Goal: Task Accomplishment & Management: Manage account settings

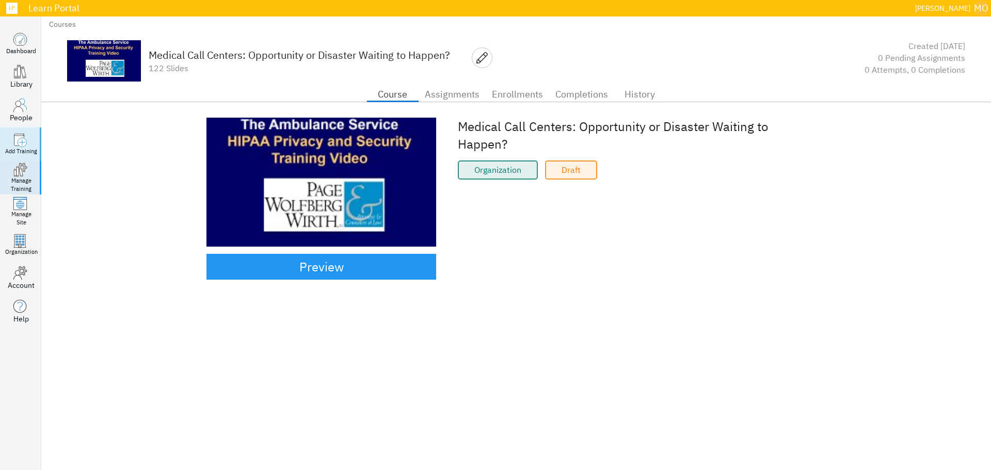
click at [21, 148] on div "Add Training" at bounding box center [21, 152] width 32 height 8
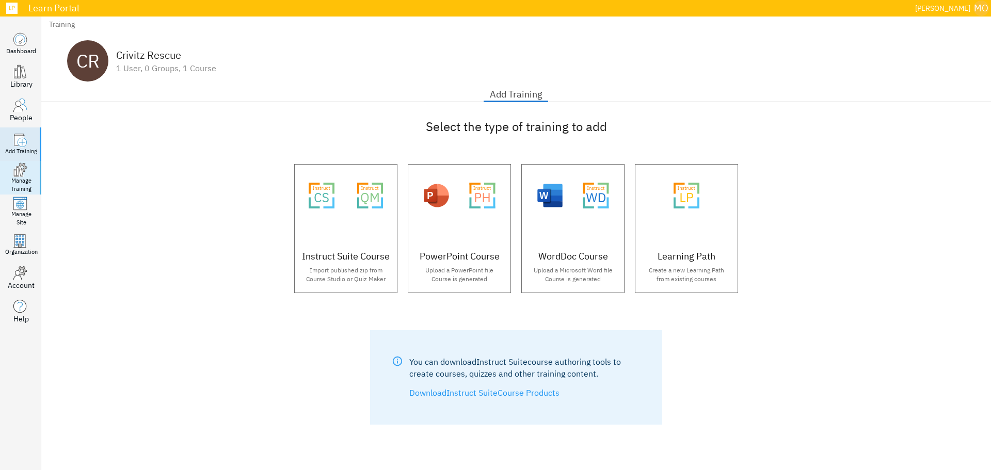
click at [32, 175] on link ".manage-courses_svg__st1,.manage-courses_svg__st3,.manage-courses_svg__st4{fill…" at bounding box center [20, 178] width 41 height 34
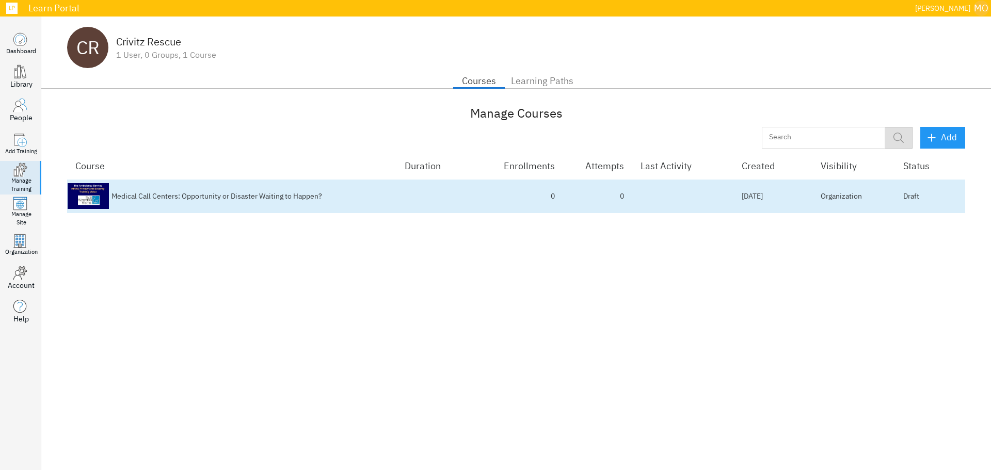
click at [930, 196] on td "Draft" at bounding box center [930, 197] width 70 height 34
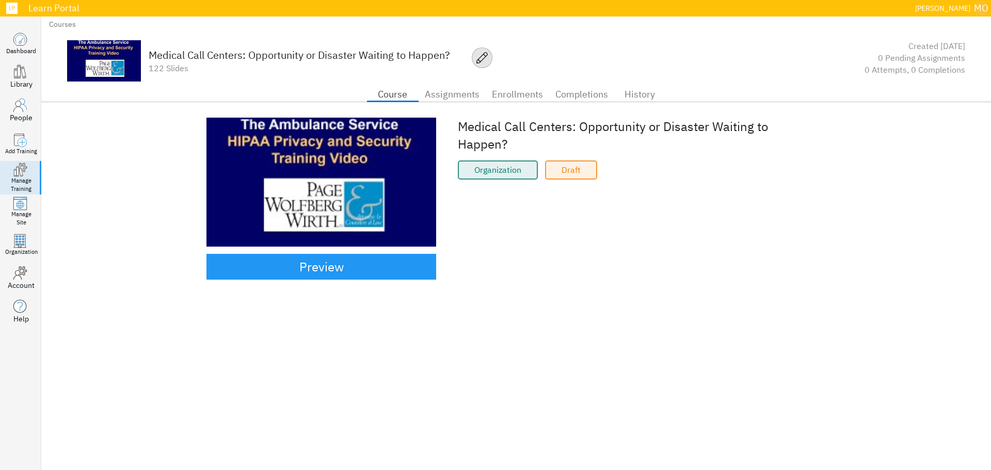
click at [484, 59] on icon "button" at bounding box center [482, 57] width 11 height 11
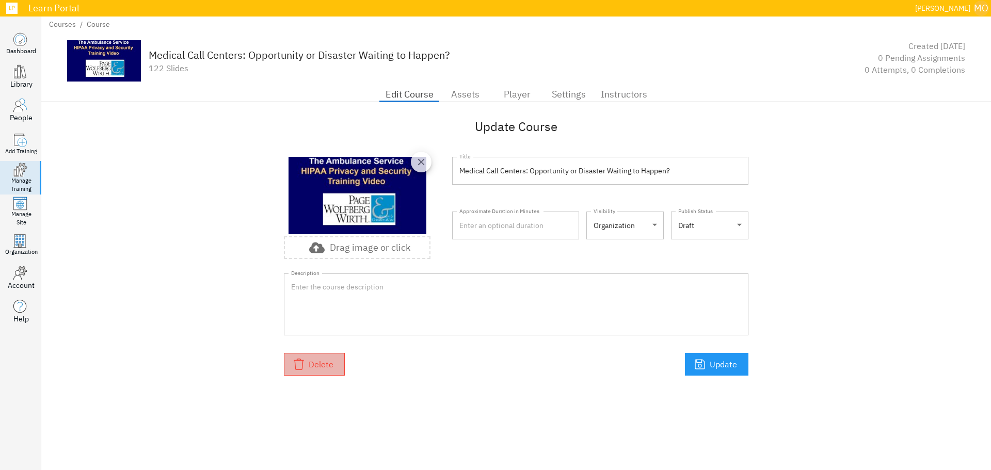
click at [325, 366] on span "Delete" at bounding box center [314, 364] width 38 height 14
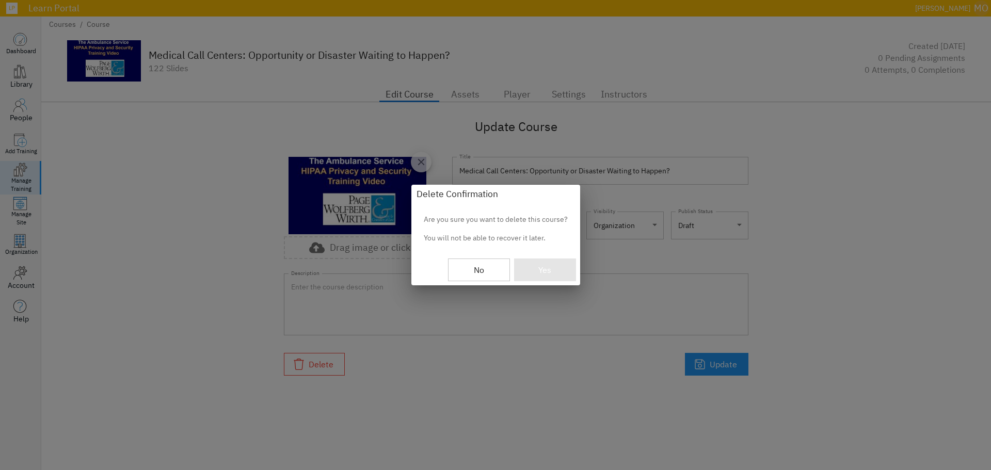
click at [546, 268] on span "Yes" at bounding box center [545, 270] width 39 height 14
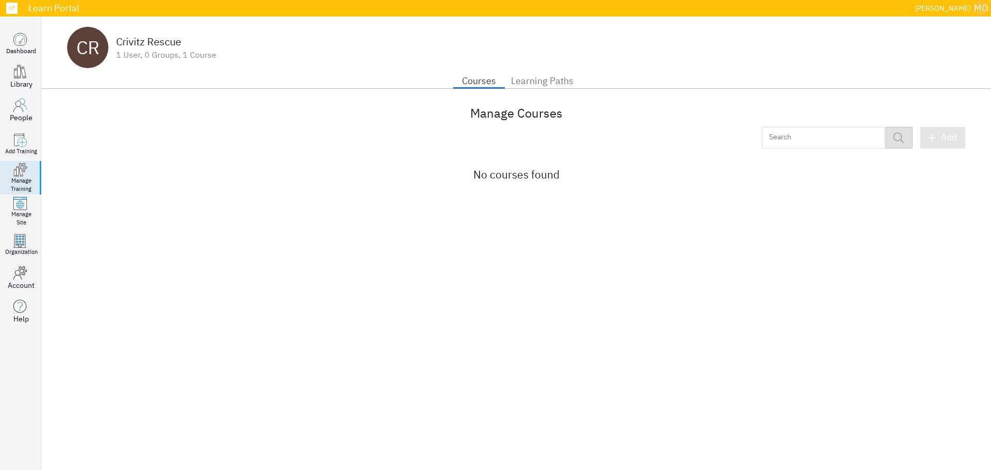
click at [949, 139] on span "Add" at bounding box center [943, 137] width 28 height 15
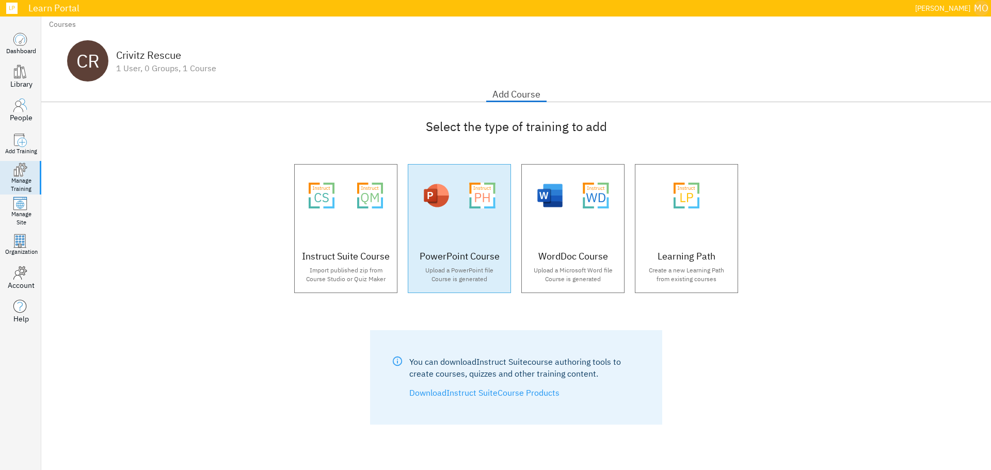
click at [463, 192] on icon ".instruct-ppt-html_svg__cls-2{isolation:isolate}.instruct-ppt-html_svg__cls-3{f…" at bounding box center [483, 196] width 46 height 26
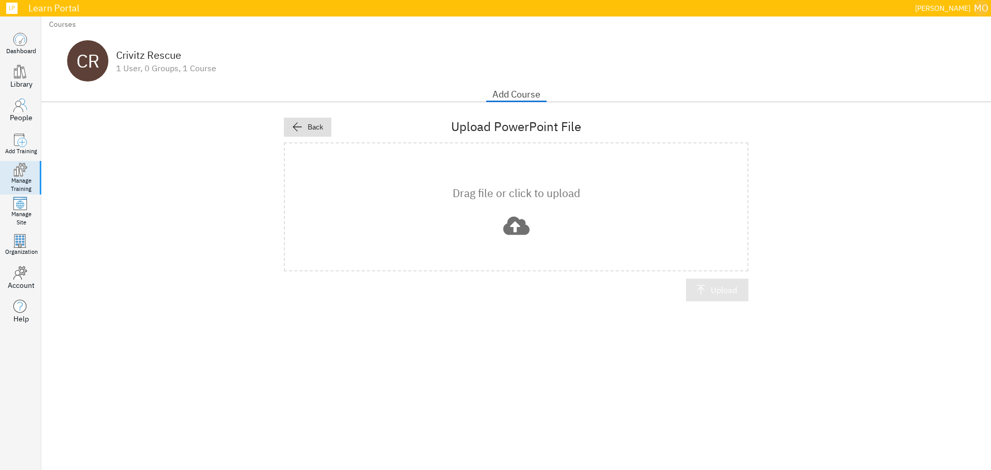
click at [703, 284] on span "Upload" at bounding box center [718, 290] width 40 height 14
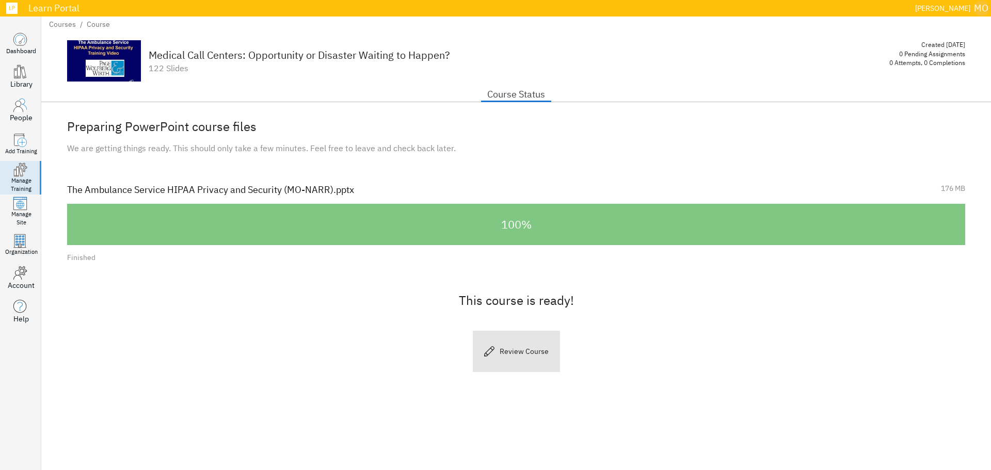
click at [494, 350] on icon "button" at bounding box center [489, 351] width 10 height 10
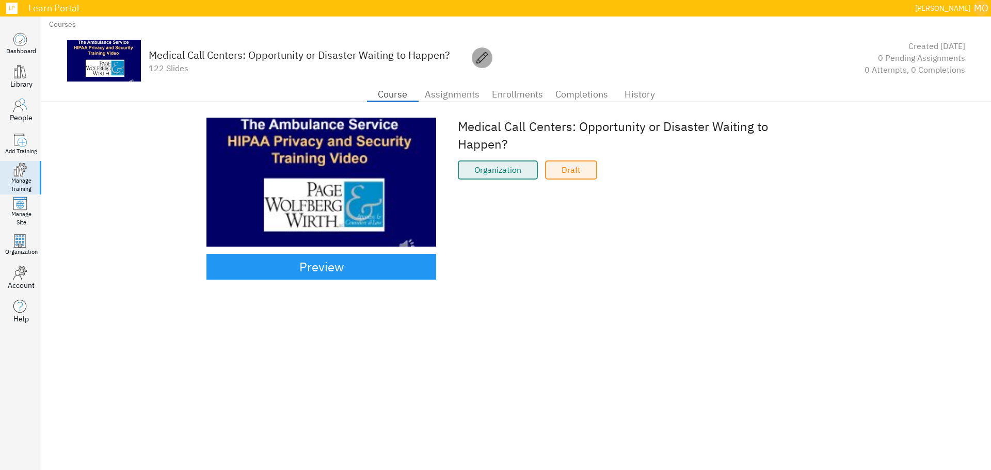
click at [486, 59] on icon "button" at bounding box center [482, 57] width 11 height 11
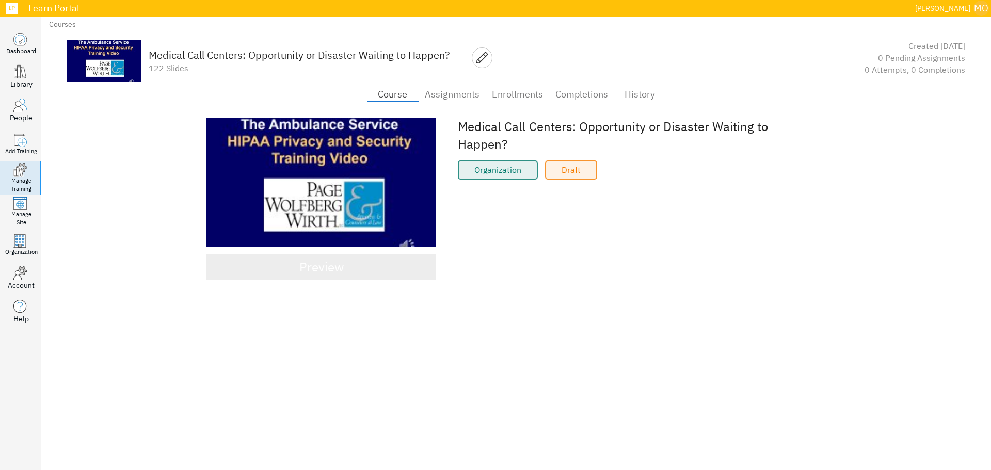
click at [361, 264] on span "Preview" at bounding box center [321, 267] width 207 height 22
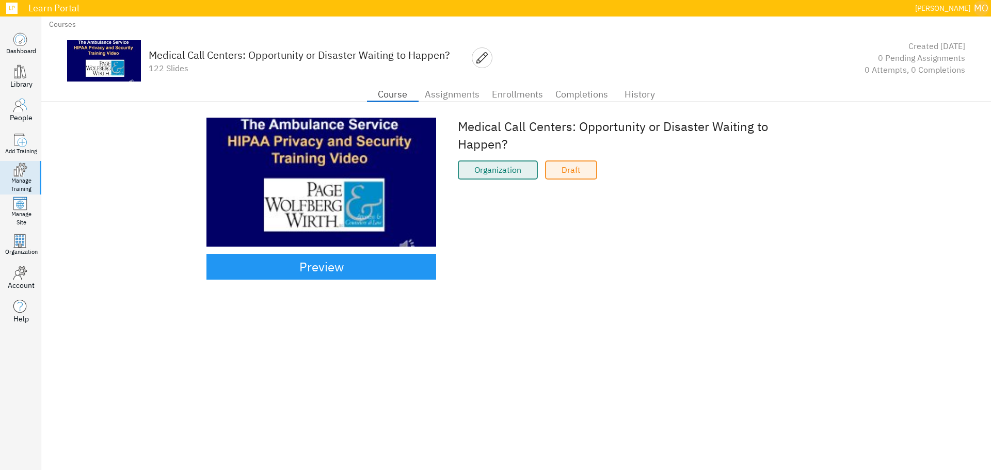
drag, startPoint x: 313, startPoint y: 186, endPoint x: 510, endPoint y: 212, distance: 198.3
click at [511, 212] on div "Medical Call Centers: Opportunity or Disaster Waiting to Happen? Organization D…" at bounding box center [642, 199] width 368 height 162
click at [455, 98] on span "Assignments" at bounding box center [452, 94] width 55 height 17
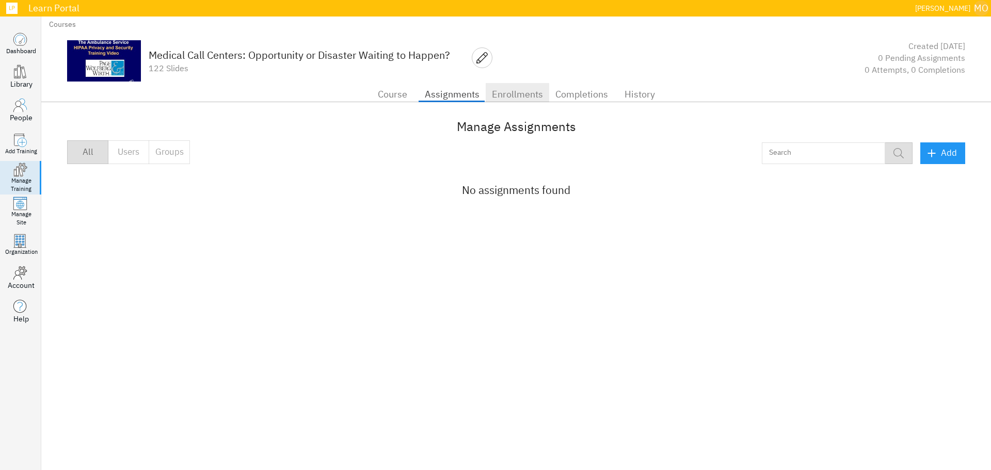
click at [513, 97] on span "Enrollments" at bounding box center [517, 94] width 51 height 17
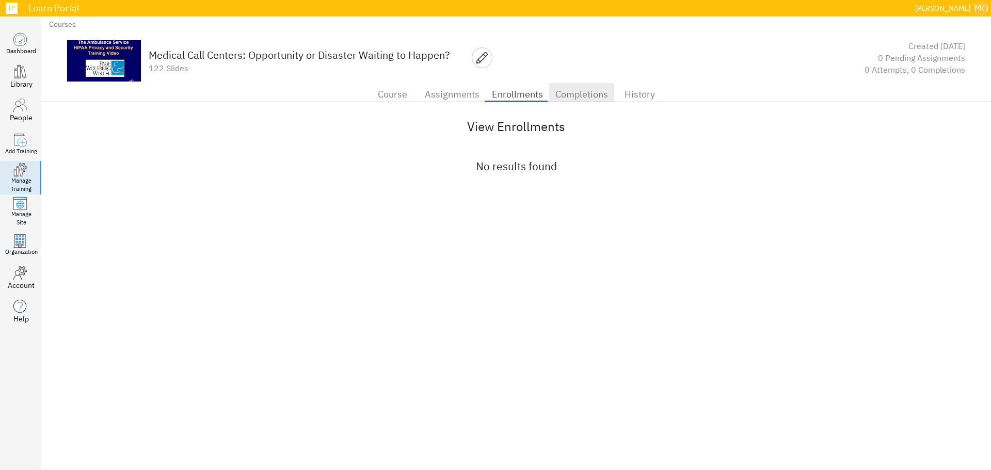
click at [571, 95] on span "Completions" at bounding box center [582, 94] width 53 height 17
click at [636, 92] on span "History" at bounding box center [640, 94] width 39 height 17
click at [393, 95] on span "Course" at bounding box center [392, 94] width 39 height 17
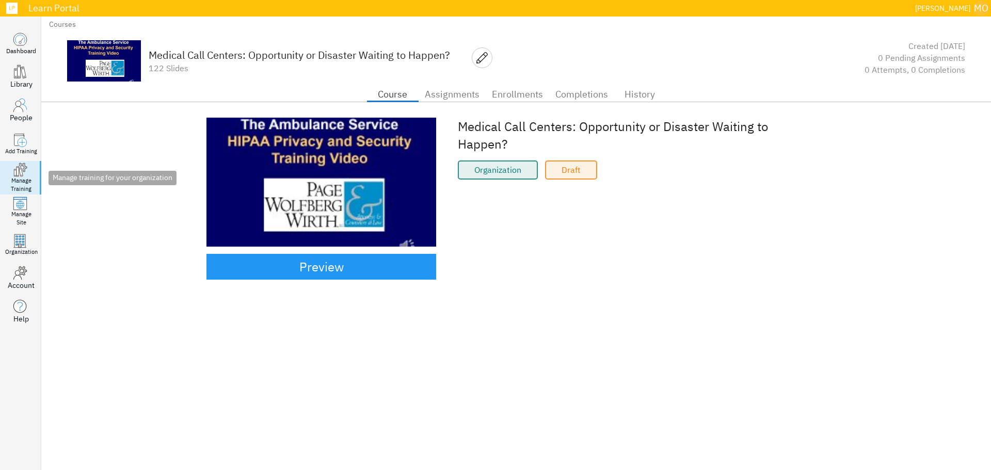
click at [12, 170] on link ".manage-courses_svg__st1,.manage-courses_svg__st3,.manage-courses_svg__st4{fill…" at bounding box center [20, 178] width 41 height 34
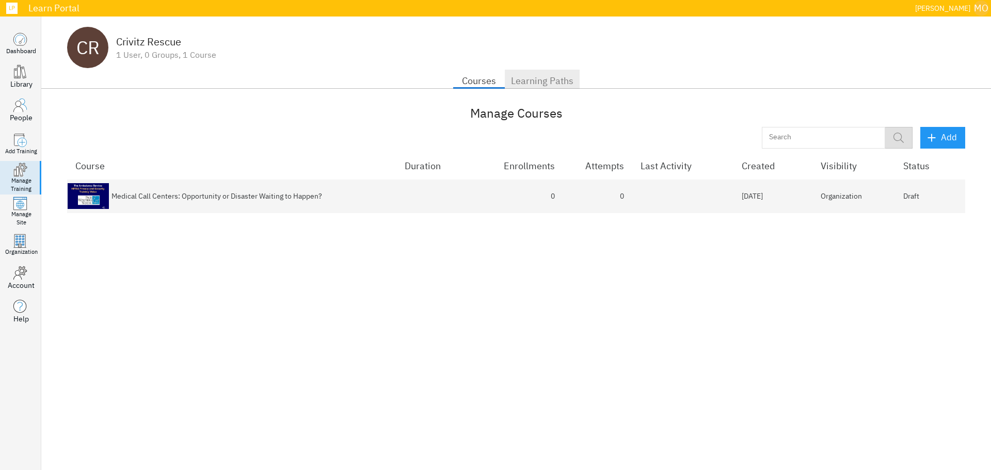
click at [558, 73] on span "Learning Paths" at bounding box center [542, 81] width 62 height 17
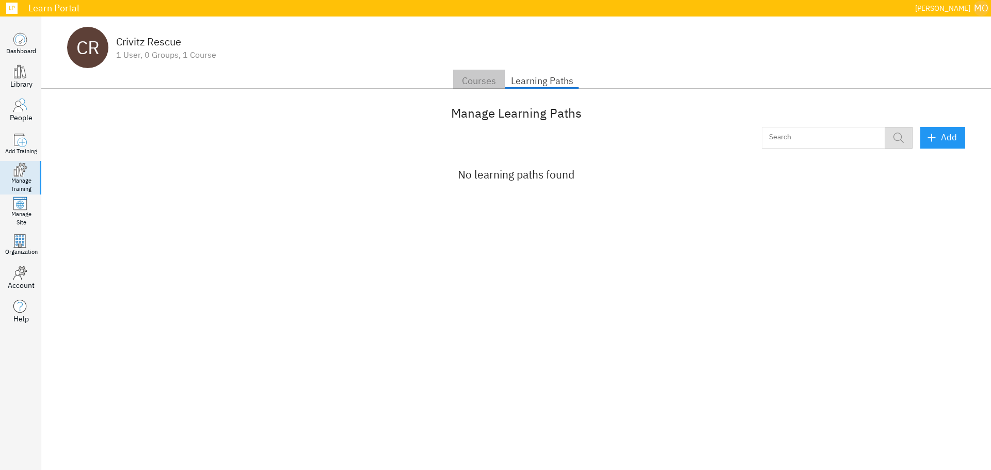
click at [471, 81] on span "Courses" at bounding box center [479, 81] width 39 height 17
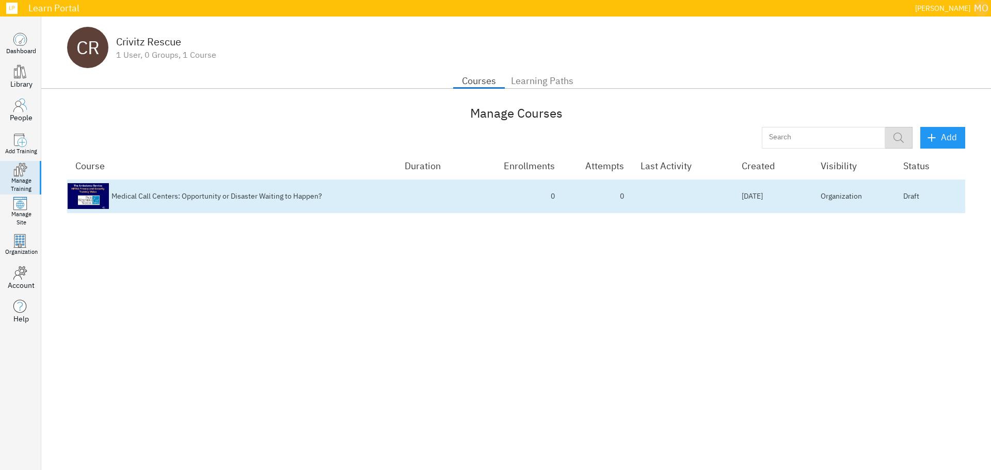
click at [349, 192] on div "Medical Call Centers: Opportunity or Disaster Waiting to Happen?" at bounding box center [231, 196] width 313 height 10
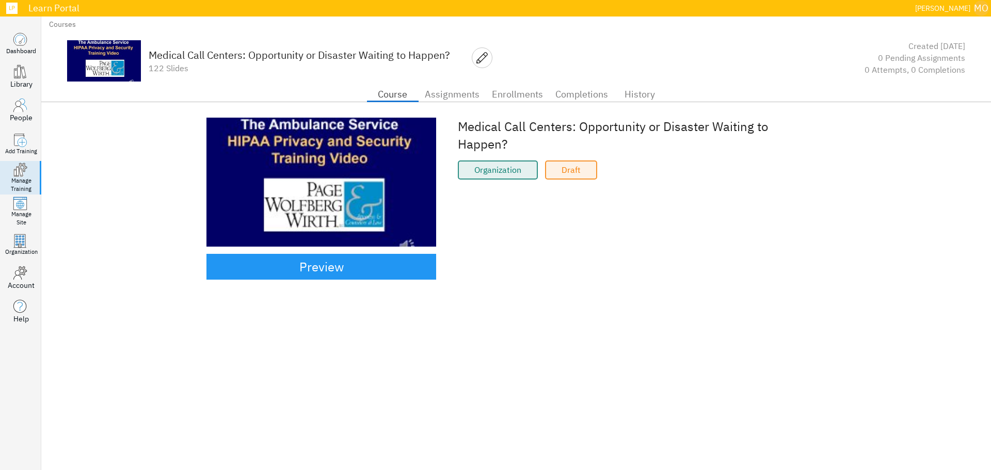
click at [92, 62] on img at bounding box center [104, 60] width 74 height 41
click at [481, 53] on button "button" at bounding box center [482, 58] width 21 height 21
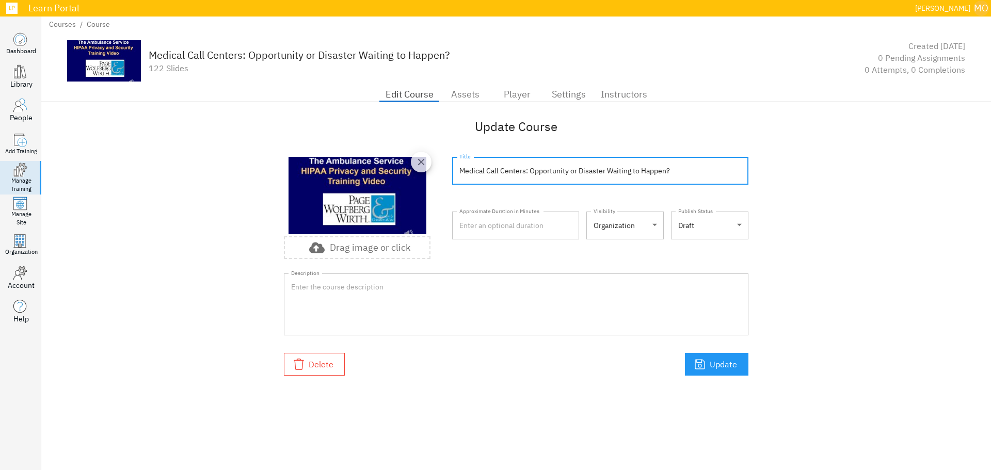
click at [542, 173] on input "Medical Call Centers: Opportunity or Disaster Waiting to Happen?" at bounding box center [600, 171] width 296 height 28
click at [592, 173] on input "Medical Call Centers: Opportunity or Disaster Waiting to Happen?" at bounding box center [600, 171] width 296 height 28
paste input "HIPAA Presentation"
click at [692, 173] on input "HIPAA Presentation" at bounding box center [600, 171] width 296 height 28
type input "HIPAA Presentation"
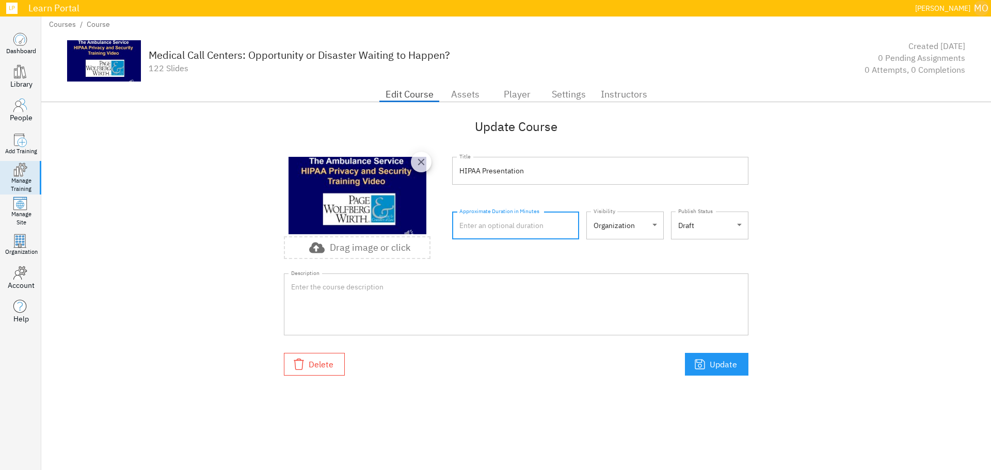
click at [551, 233] on input "number" at bounding box center [515, 226] width 127 height 28
type input "60"
click at [707, 228] on body ".learn-portal-no-border_svg__cls-1{isolation:isolate}.learn-portal-no-border_sv…" at bounding box center [495, 235] width 991 height 470
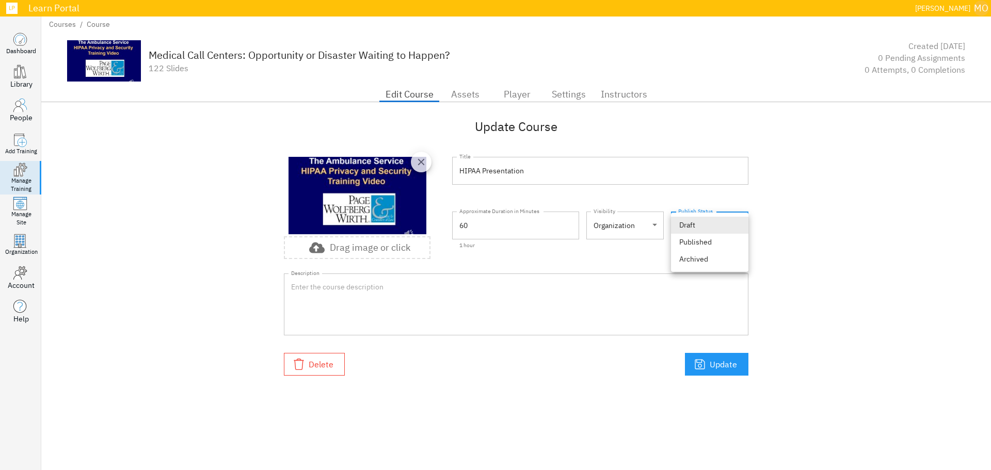
click at [779, 224] on div at bounding box center [495, 235] width 991 height 470
click at [725, 363] on span "Update" at bounding box center [717, 364] width 41 height 14
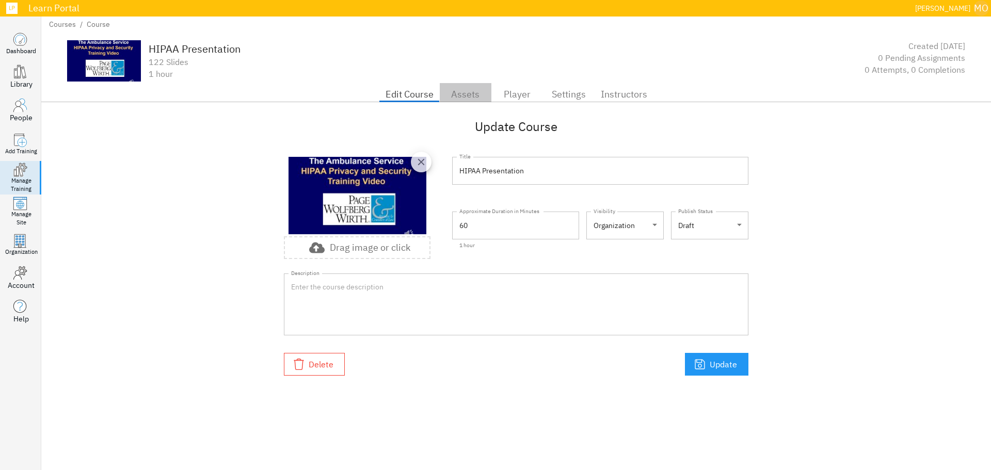
click at [483, 91] on span "Assets" at bounding box center [465, 94] width 39 height 17
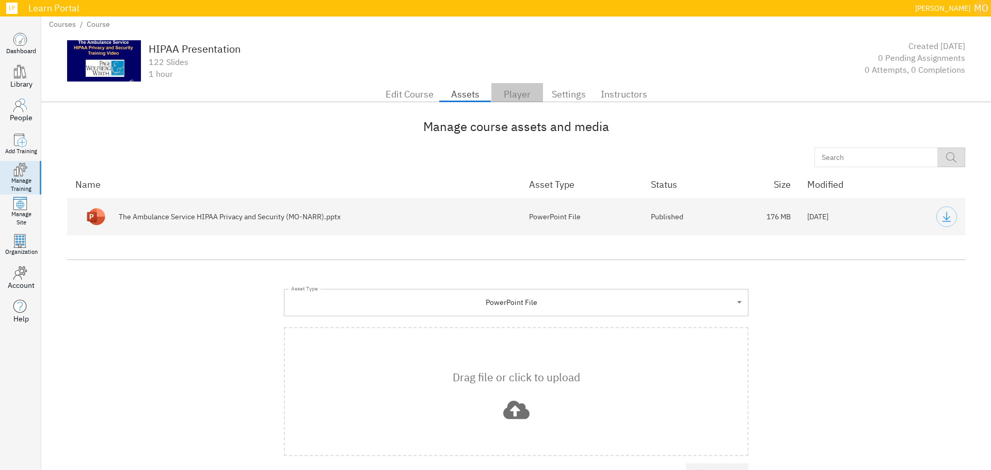
click at [515, 99] on span "Player" at bounding box center [517, 94] width 39 height 17
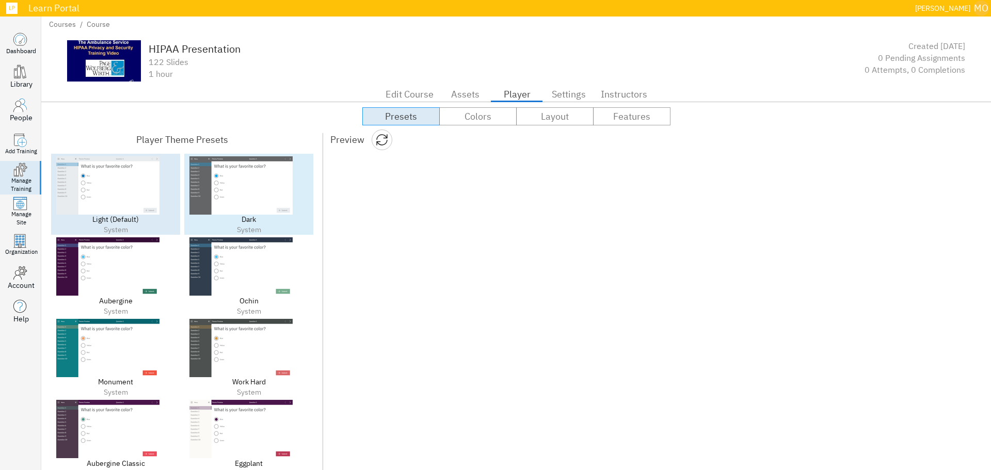
click at [228, 183] on img at bounding box center [240, 185] width 103 height 58
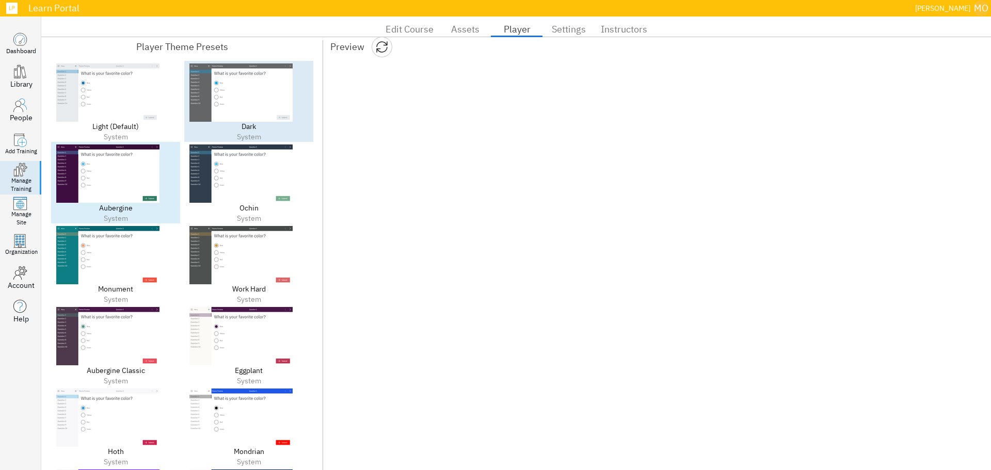
scroll to position [155, 0]
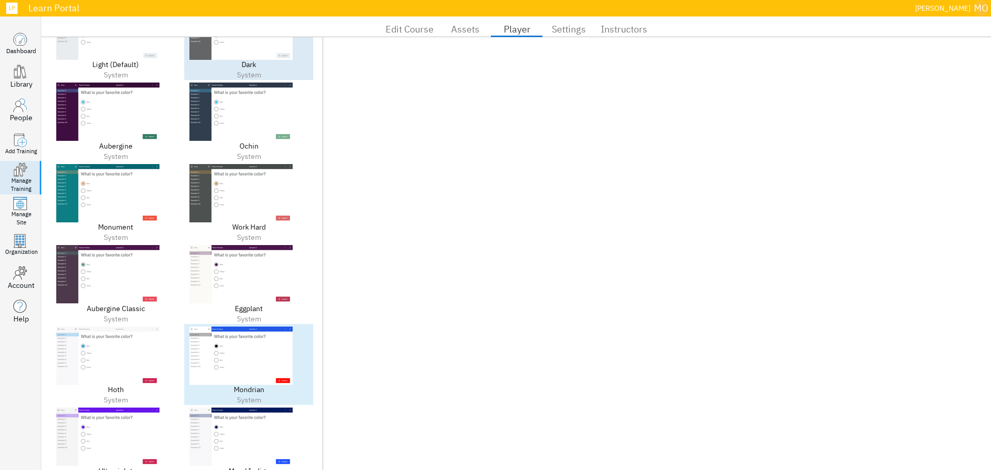
click at [248, 334] on img at bounding box center [240, 356] width 103 height 58
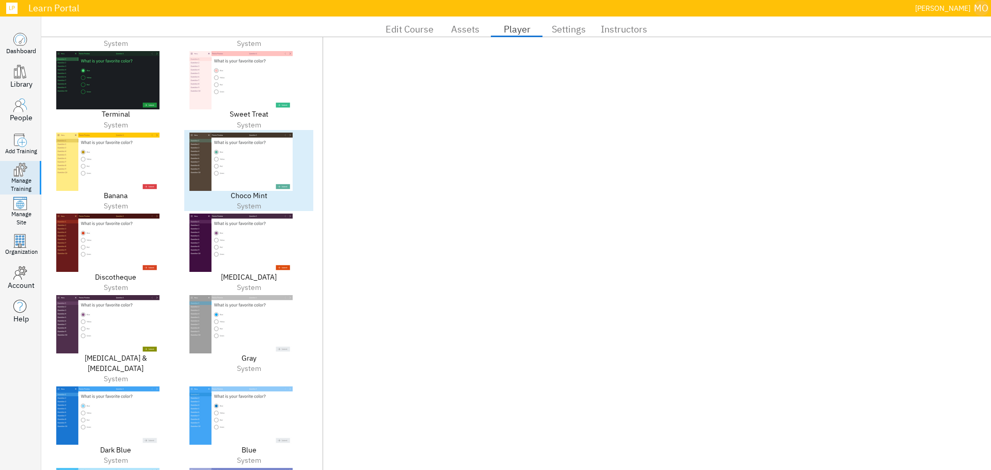
scroll to position [878, 0]
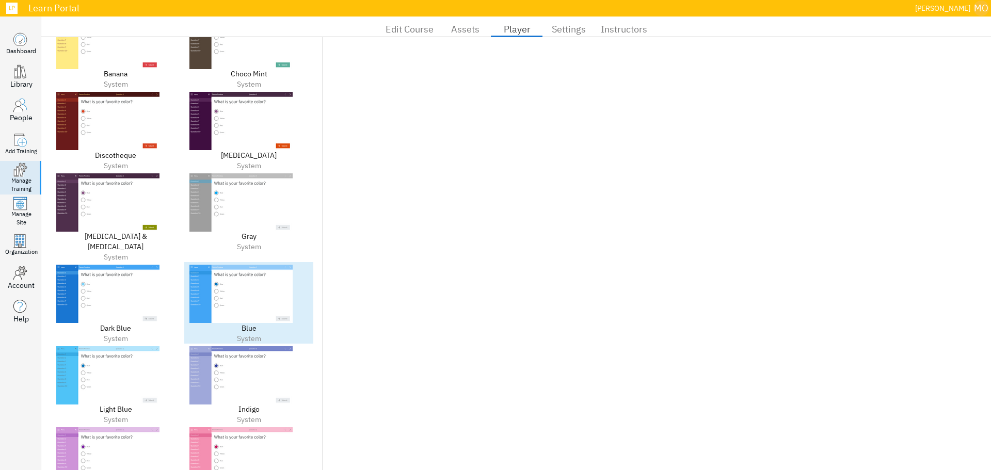
click at [243, 288] on img at bounding box center [240, 294] width 103 height 58
click at [161, 291] on div "Dark [PERSON_NAME]" at bounding box center [115, 303] width 129 height 82
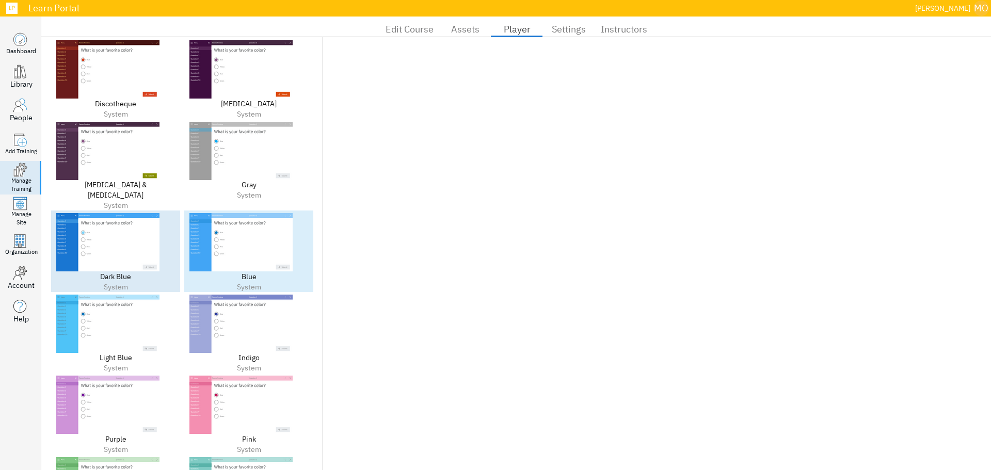
click at [254, 227] on img at bounding box center [240, 242] width 103 height 58
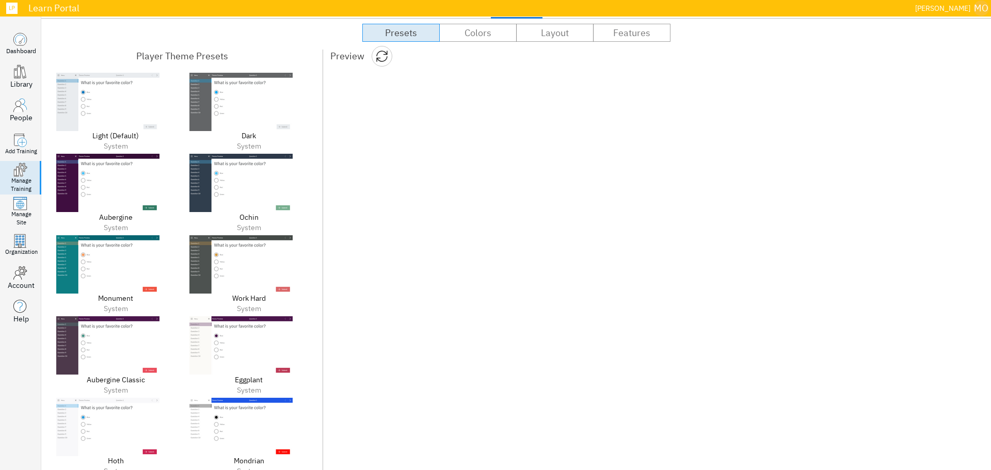
scroll to position [103, 0]
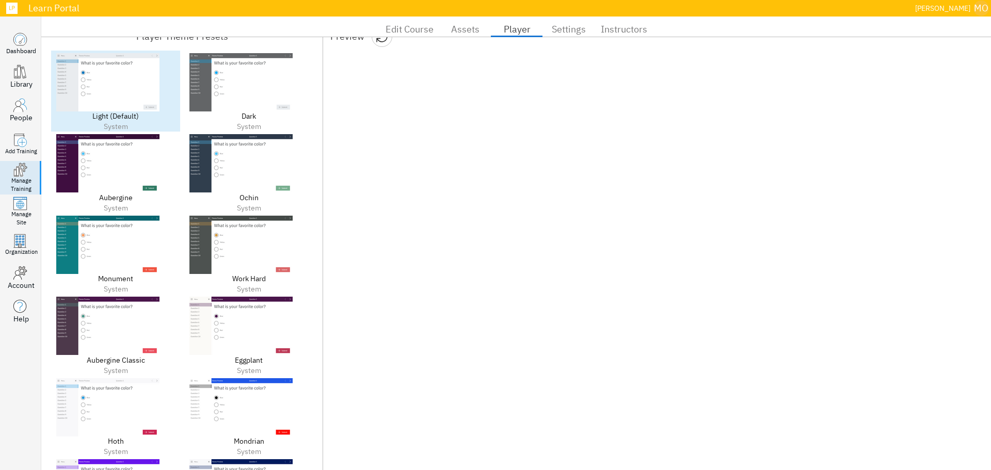
click at [109, 85] on img at bounding box center [107, 82] width 103 height 58
click at [209, 85] on img at bounding box center [240, 82] width 103 height 58
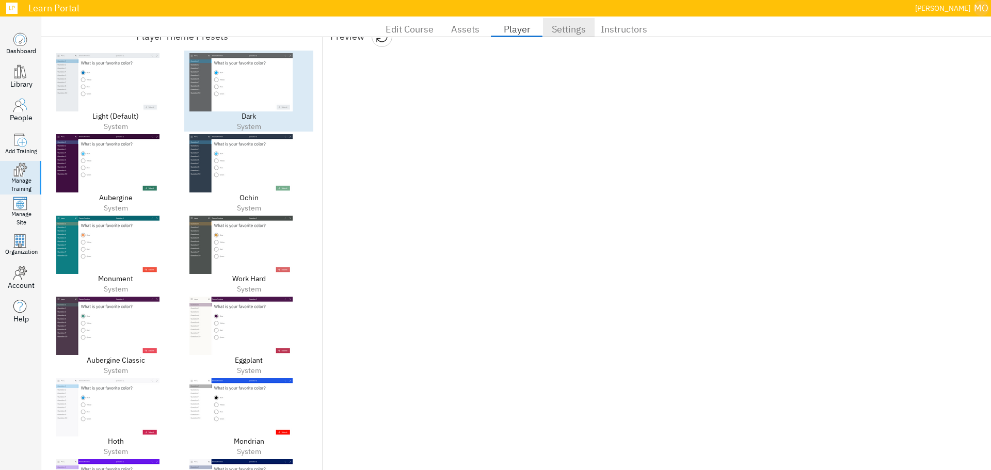
click at [549, 25] on span "Settings" at bounding box center [568, 29] width 39 height 17
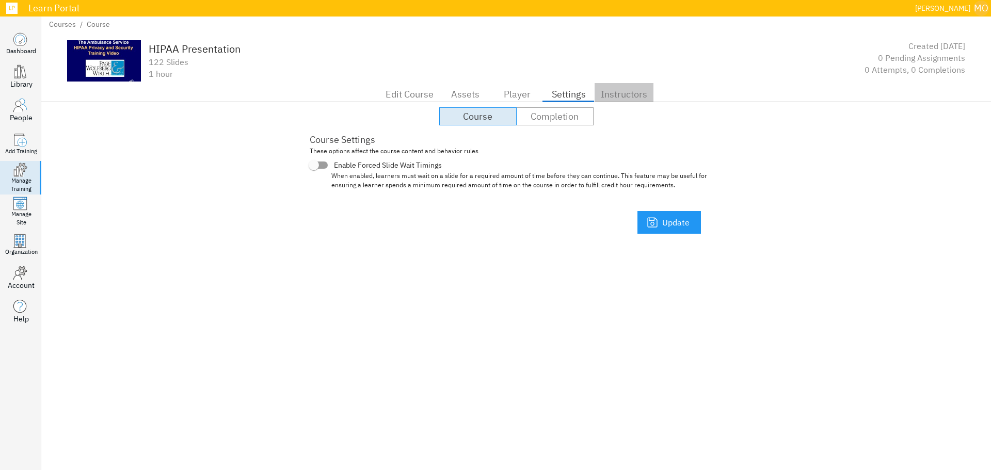
click at [612, 93] on span "Instructors" at bounding box center [624, 94] width 46 height 17
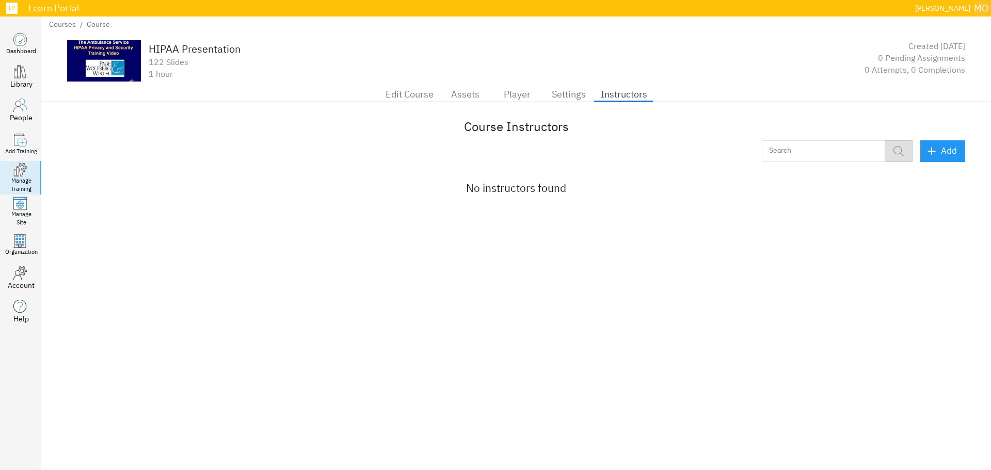
click at [18, 173] on icon at bounding box center [17, 172] width 3 height 10
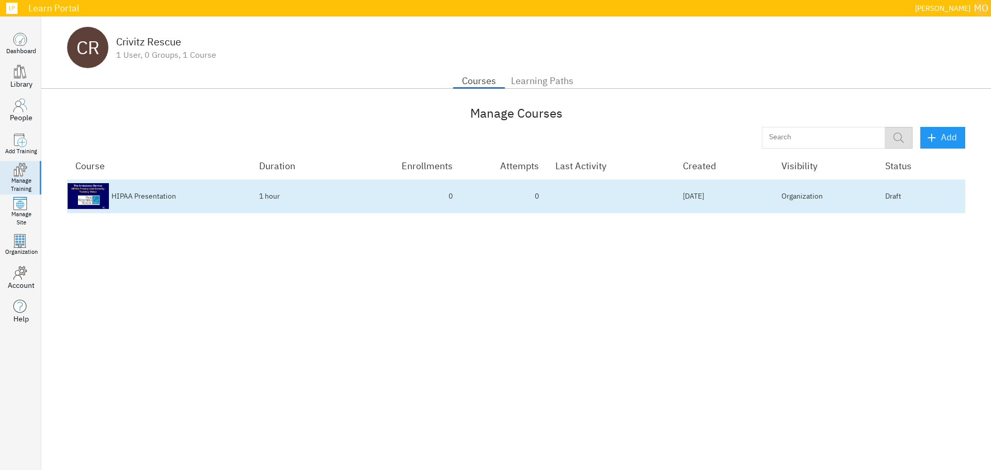
click at [905, 196] on td "Draft" at bounding box center [921, 197] width 88 height 34
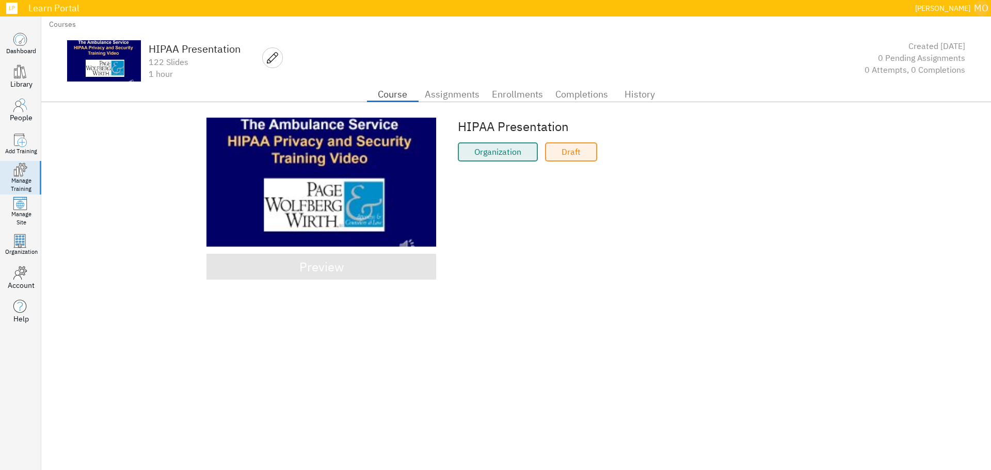
click at [347, 268] on span "Preview" at bounding box center [321, 267] width 207 height 22
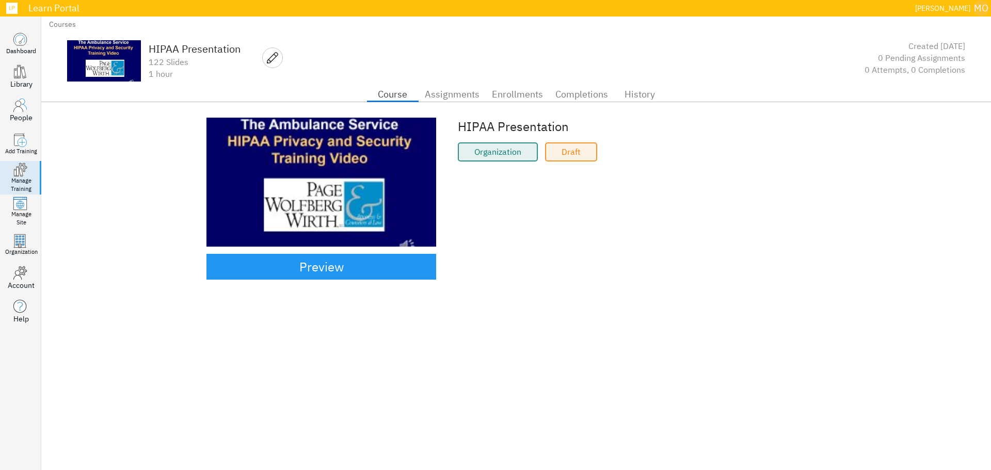
click at [492, 155] on div "Organization" at bounding box center [498, 152] width 80 height 19
click at [450, 91] on span "Assignments" at bounding box center [452, 94] width 55 height 17
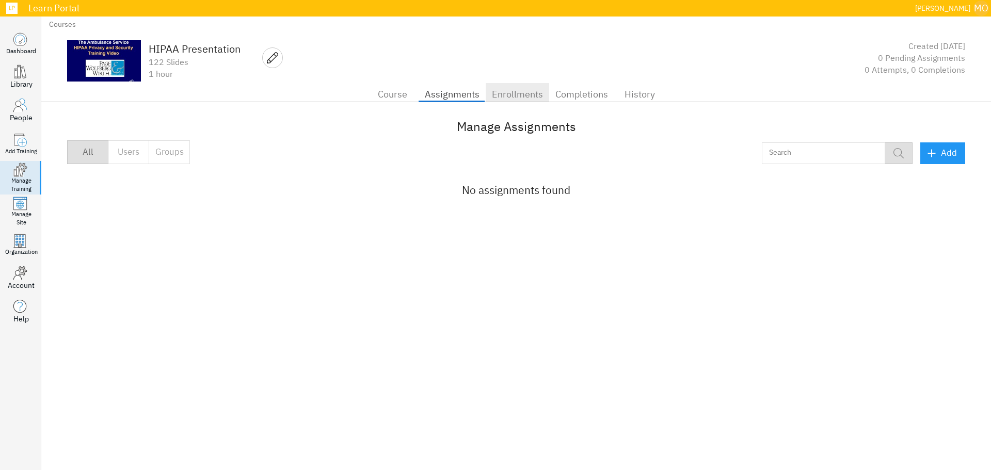
click at [519, 87] on span "Enrollments" at bounding box center [517, 94] width 51 height 17
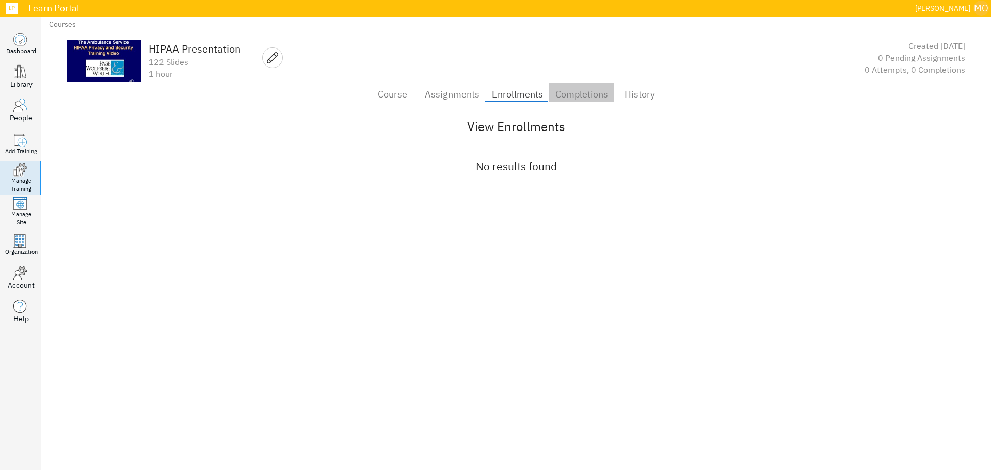
click at [591, 91] on span "Completions" at bounding box center [582, 94] width 53 height 17
click at [627, 94] on span "History" at bounding box center [640, 94] width 39 height 17
click at [388, 94] on span "Course" at bounding box center [392, 94] width 39 height 17
